Goal: Transaction & Acquisition: Purchase product/service

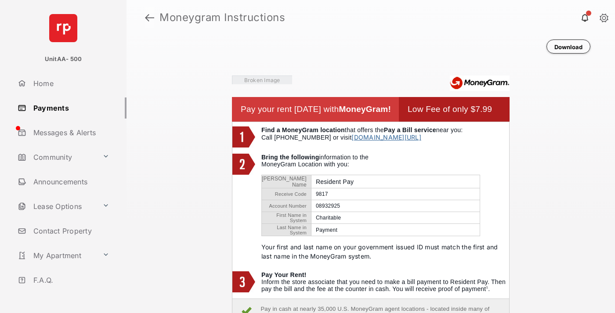
click at [149, 18] on link at bounding box center [149, 17] width 9 height 21
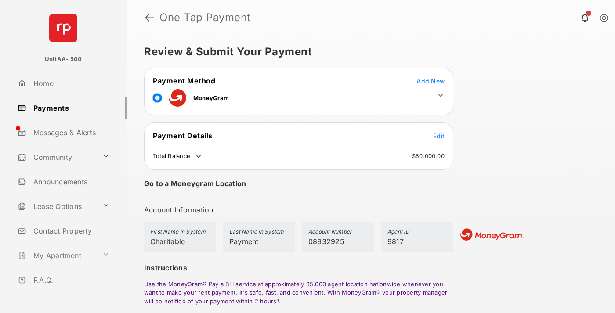
click at [439, 136] on span "Edit" at bounding box center [438, 135] width 11 height 7
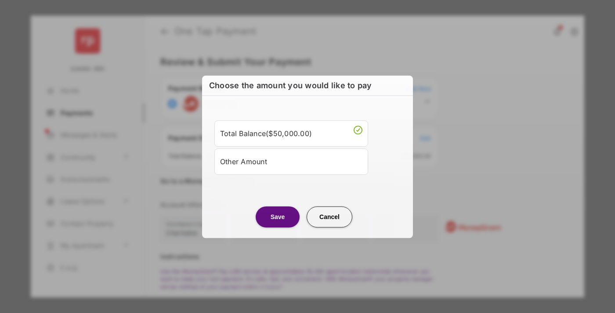
click at [291, 161] on div "Other Amount" at bounding box center [291, 161] width 142 height 15
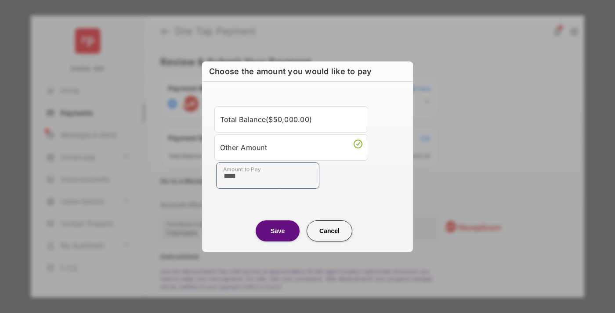
type input "****"
click at [278, 231] on button "Save" at bounding box center [278, 231] width 44 height 21
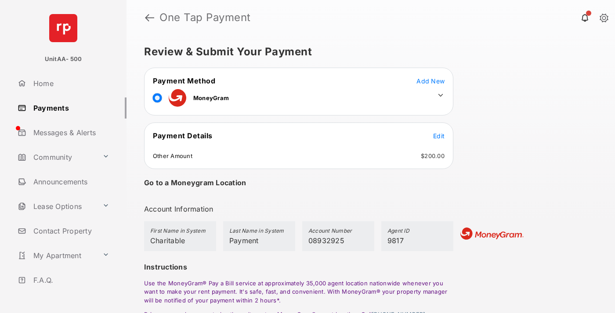
click at [441, 95] on icon at bounding box center [441, 95] width 8 height 8
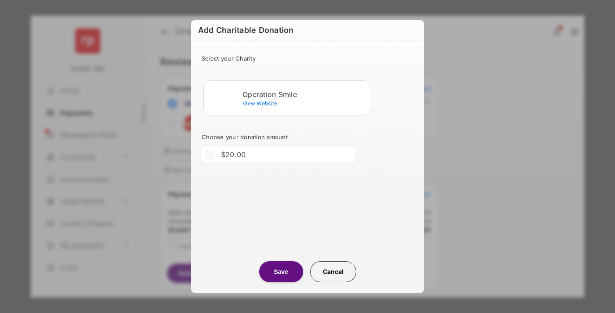
click at [305, 94] on div "Operation Smile" at bounding box center [305, 95] width 125 height 8
click at [281, 272] on button "Save" at bounding box center [281, 272] width 44 height 21
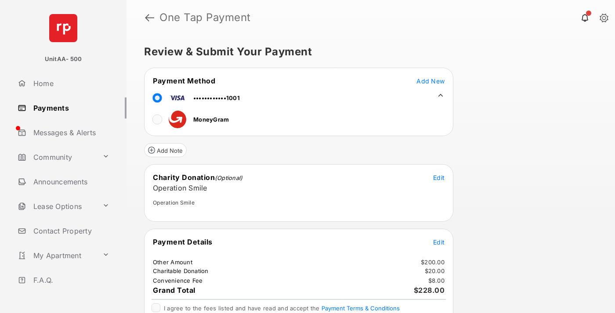
click at [439, 242] on span "Edit" at bounding box center [438, 242] width 11 height 7
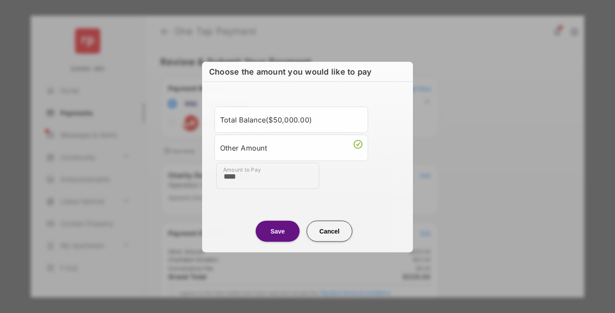
click at [278, 231] on button "Save" at bounding box center [278, 231] width 44 height 21
